Goal: Check status: Check status

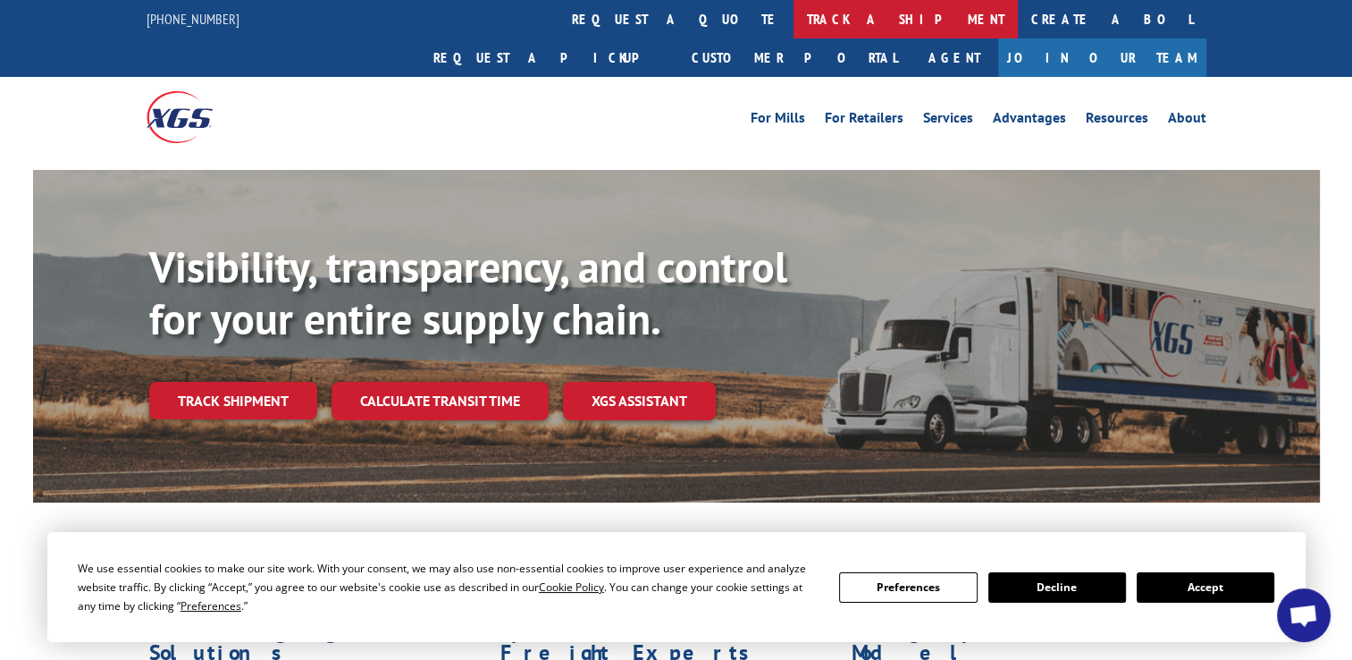
click at [794, 13] on link "track a shipment" at bounding box center [906, 19] width 224 height 38
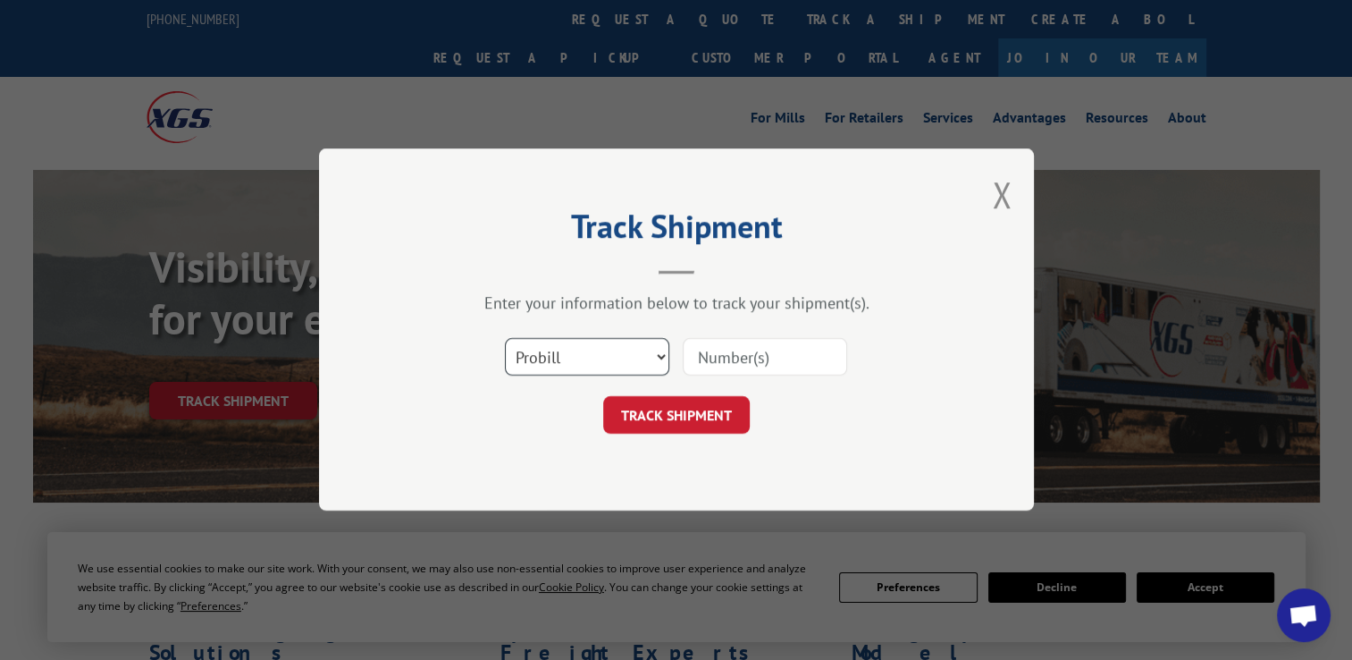
click at [663, 357] on select "Select category... Probill BOL PO" at bounding box center [587, 358] width 164 height 38
select select "bol"
click at [505, 339] on select "Select category... Probill BOL PO" at bounding box center [587, 358] width 164 height 38
click at [710, 354] on input at bounding box center [765, 358] width 164 height 38
type input "7090493"
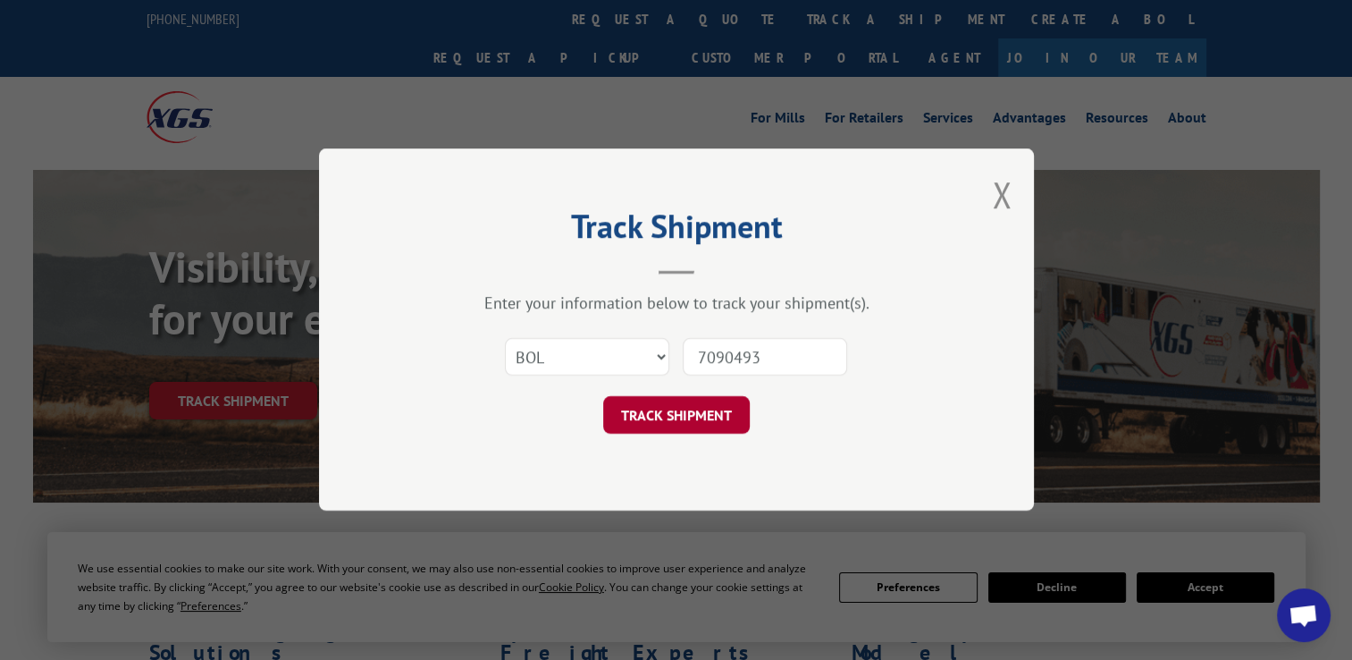
click at [677, 415] on button "TRACK SHIPMENT" at bounding box center [676, 416] width 147 height 38
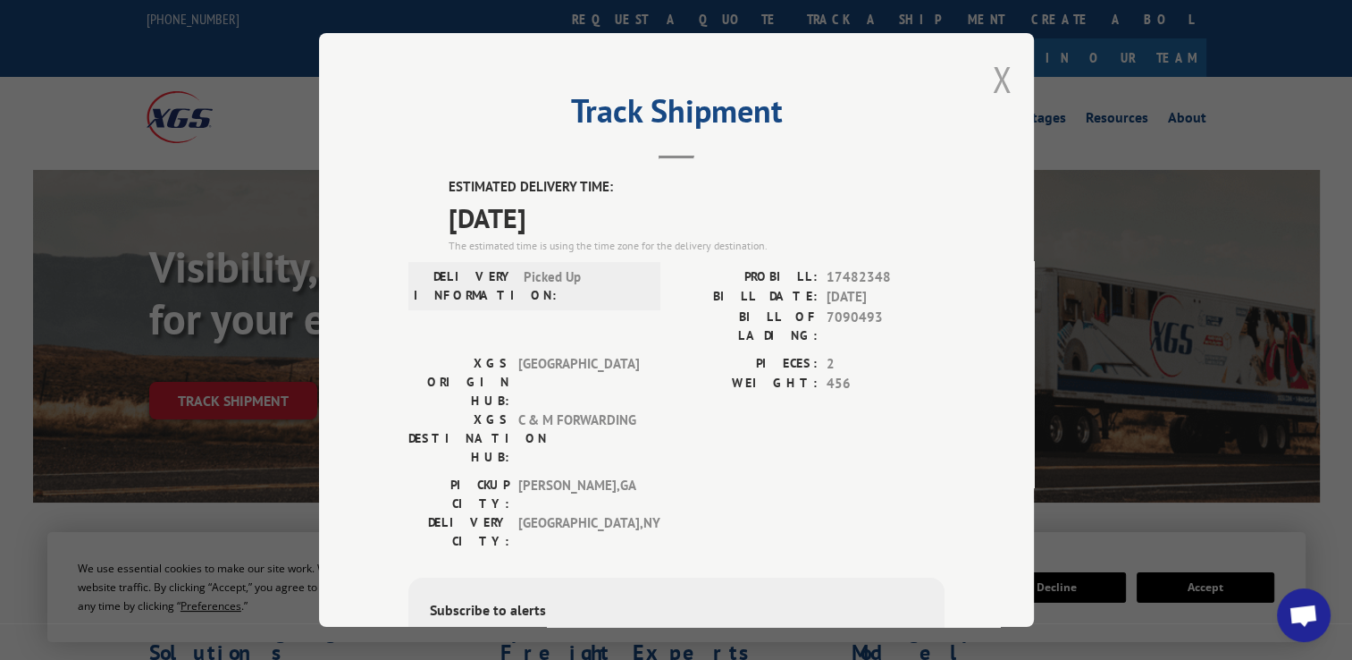
click at [1001, 77] on button "Close modal" at bounding box center [1002, 78] width 20 height 47
